Goal: Information Seeking & Learning: Learn about a topic

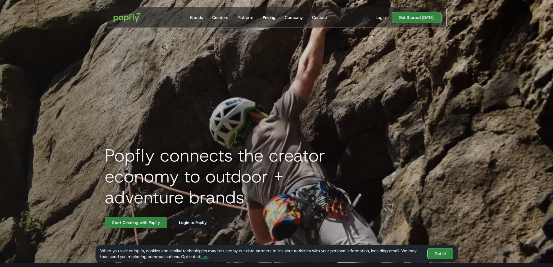
click at [272, 18] on div "Pricing" at bounding box center [269, 18] width 13 height 6
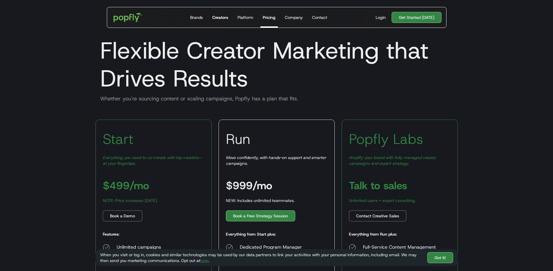
click at [215, 18] on div "Creators" at bounding box center [220, 18] width 16 height 6
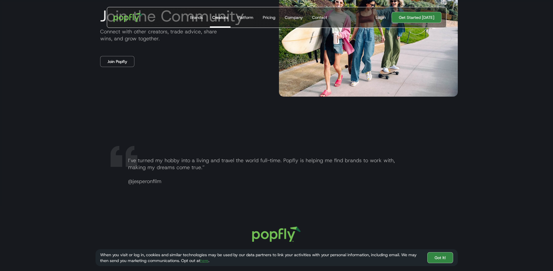
scroll to position [1155, 0]
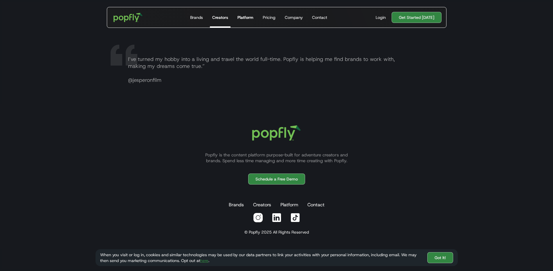
click at [240, 18] on div "Platform" at bounding box center [246, 18] width 16 height 6
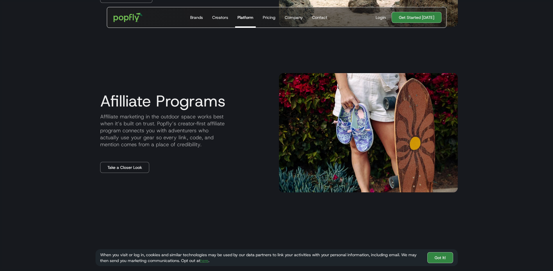
scroll to position [754, 0]
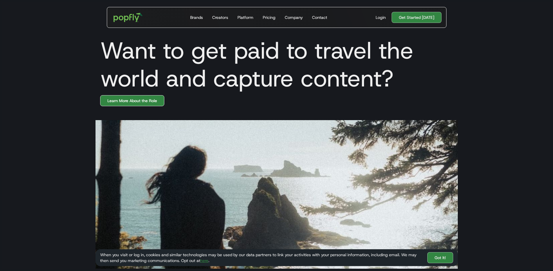
click at [139, 100] on link "Learn More About the Role" at bounding box center [132, 100] width 64 height 11
click at [225, 17] on div "Creators" at bounding box center [220, 18] width 16 height 6
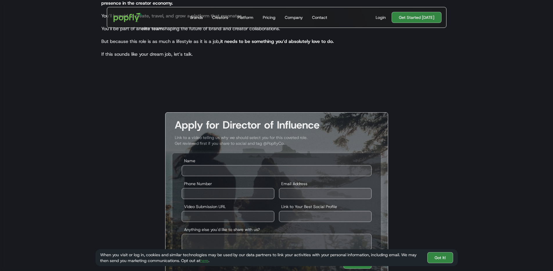
scroll to position [1001, 0]
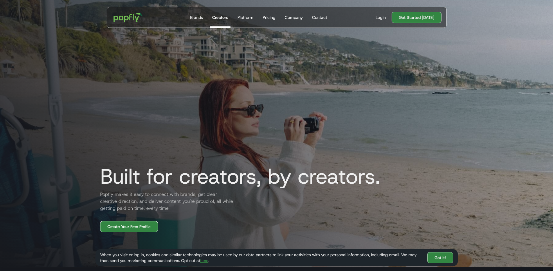
click at [124, 226] on link "Create Your Free Profile" at bounding box center [129, 226] width 58 height 11
click at [198, 16] on div "Brands" at bounding box center [196, 18] width 13 height 6
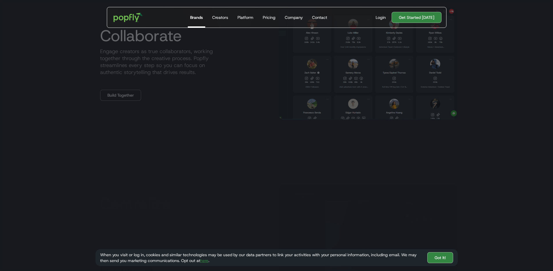
scroll to position [569, 0]
